Goal: Find specific page/section: Find specific page/section

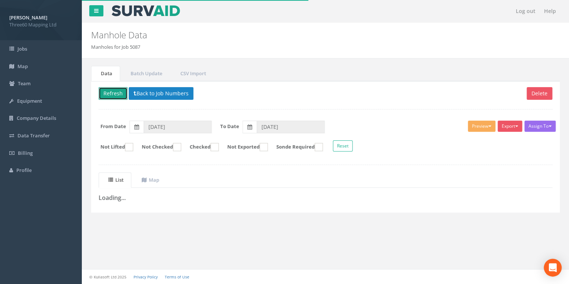
click at [116, 98] on button "Refresh" at bounding box center [113, 93] width 29 height 13
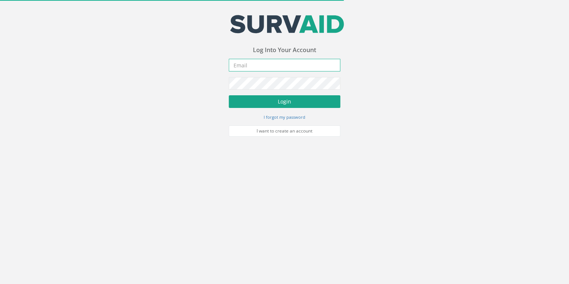
type input "[EMAIL_ADDRESS][DOMAIN_NAME]"
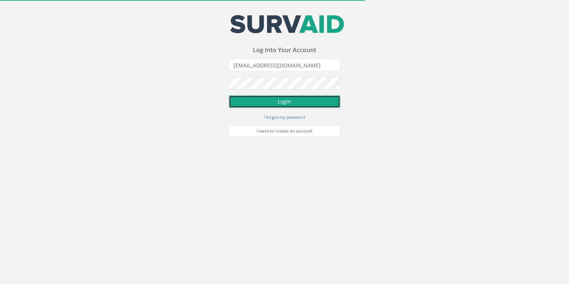
click at [254, 105] on button "Login" at bounding box center [285, 101] width 112 height 13
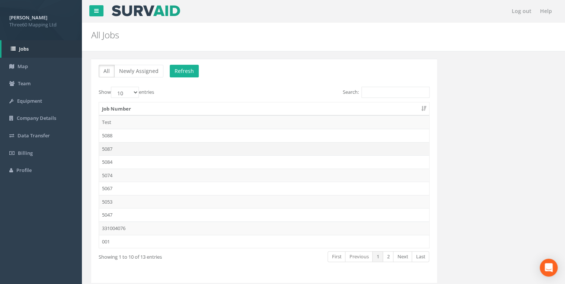
click at [112, 142] on td "5087" at bounding box center [264, 148] width 330 height 13
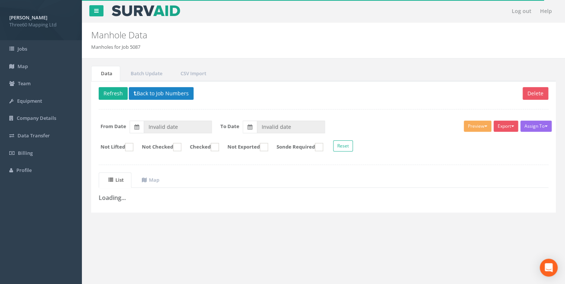
click at [153, 118] on div "Assign To No Companies Added Export 360 Manhole Heathrow United Utilities SurvA…" at bounding box center [323, 137] width 461 height 41
click at [156, 124] on input "Invalid date" at bounding box center [178, 127] width 68 height 13
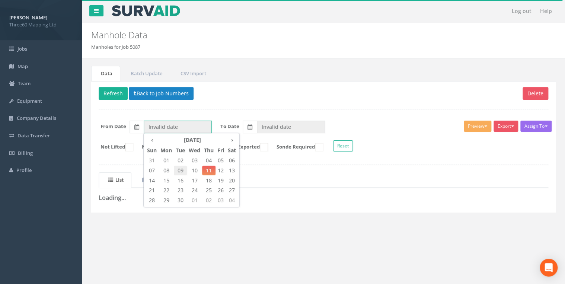
click at [181, 172] on span "09" at bounding box center [180, 171] width 13 height 10
type input "[DATE]"
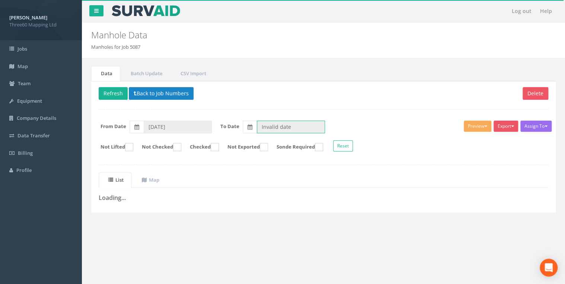
click at [269, 126] on input "Invalid date" at bounding box center [291, 127] width 68 height 13
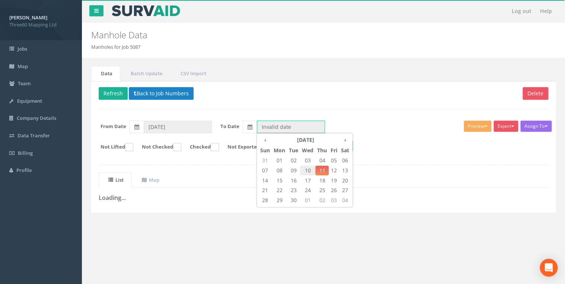
click at [308, 168] on span "10" at bounding box center [307, 171] width 15 height 10
type input "[DATE]"
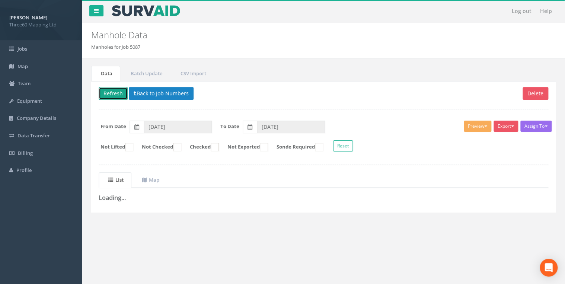
click at [116, 96] on button "Refresh" at bounding box center [113, 93] width 29 height 13
click at [126, 92] on icon at bounding box center [125, 93] width 5 height 5
